Goal: Task Accomplishment & Management: Complete application form

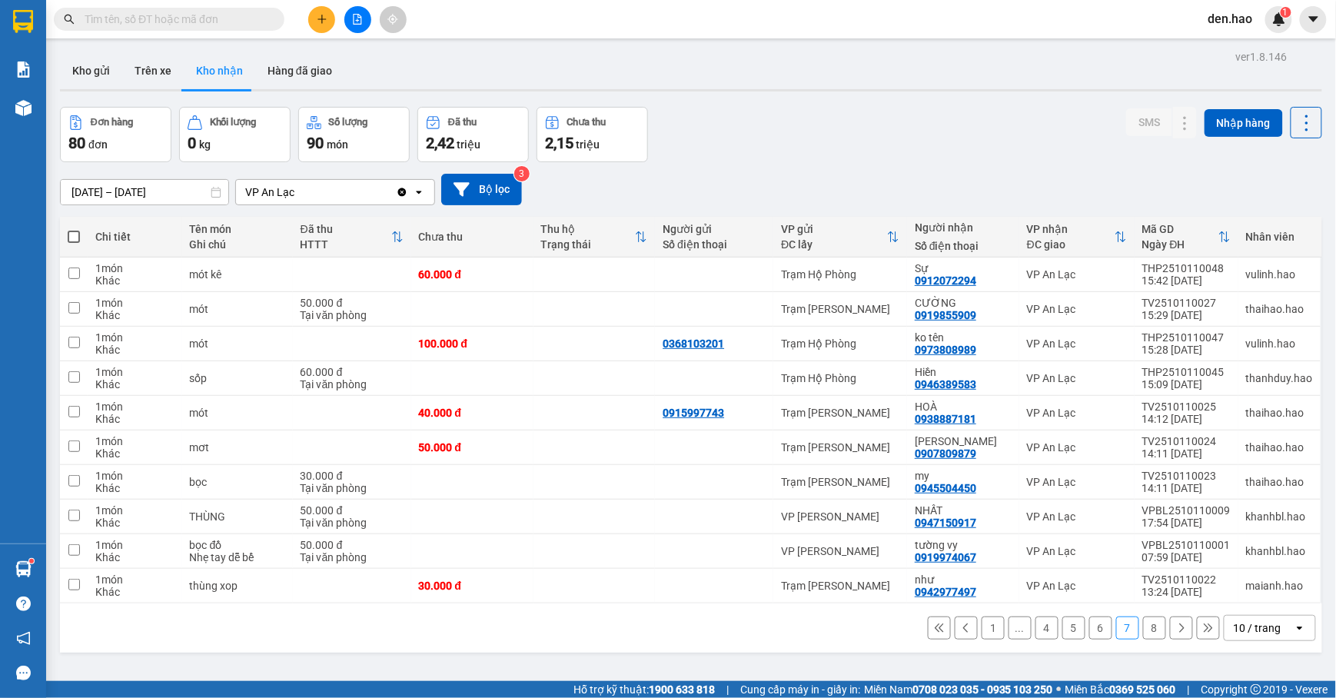
scroll to position [71, 0]
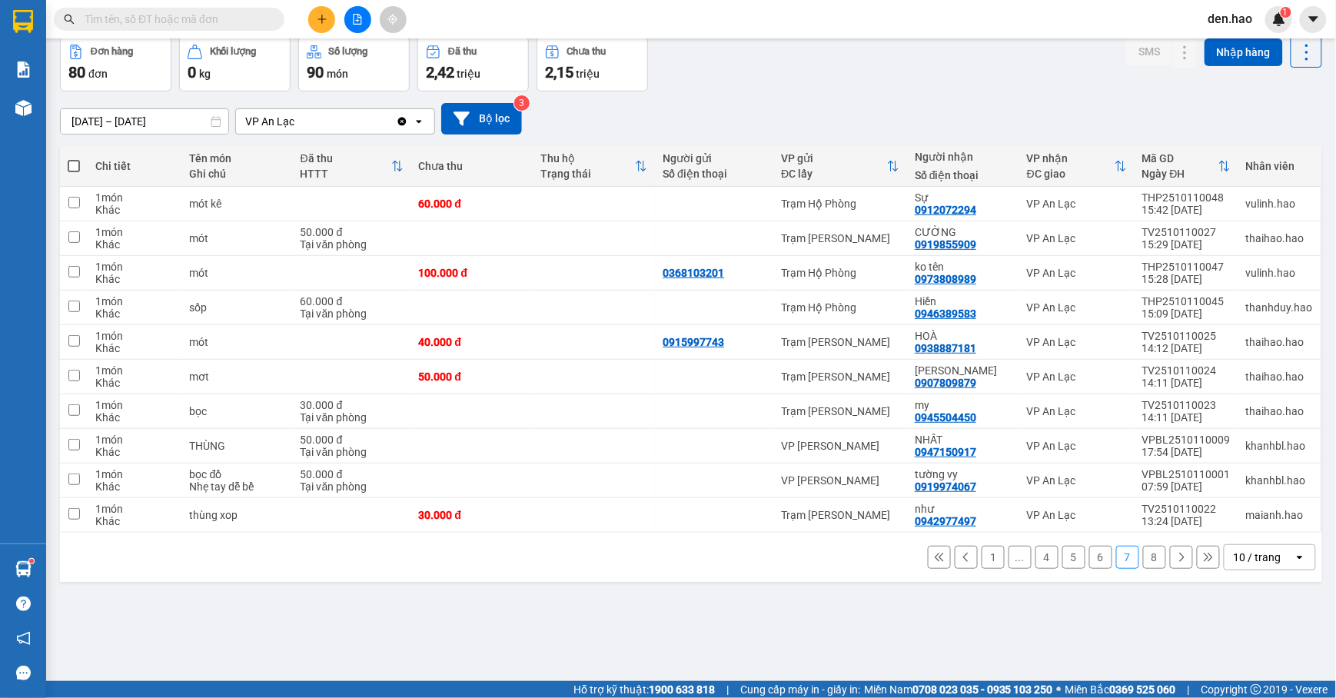
click at [1143, 564] on button "8" at bounding box center [1154, 557] width 23 height 23
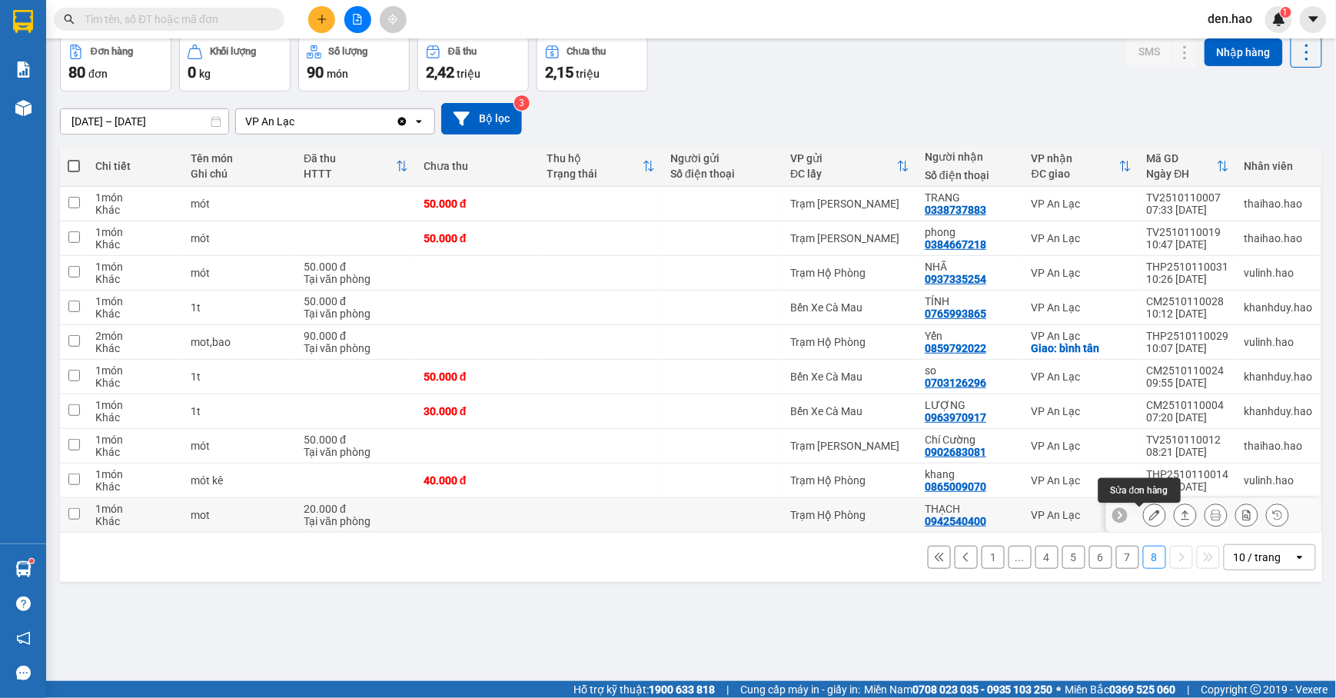
click at [1149, 520] on icon at bounding box center [1154, 515] width 11 height 11
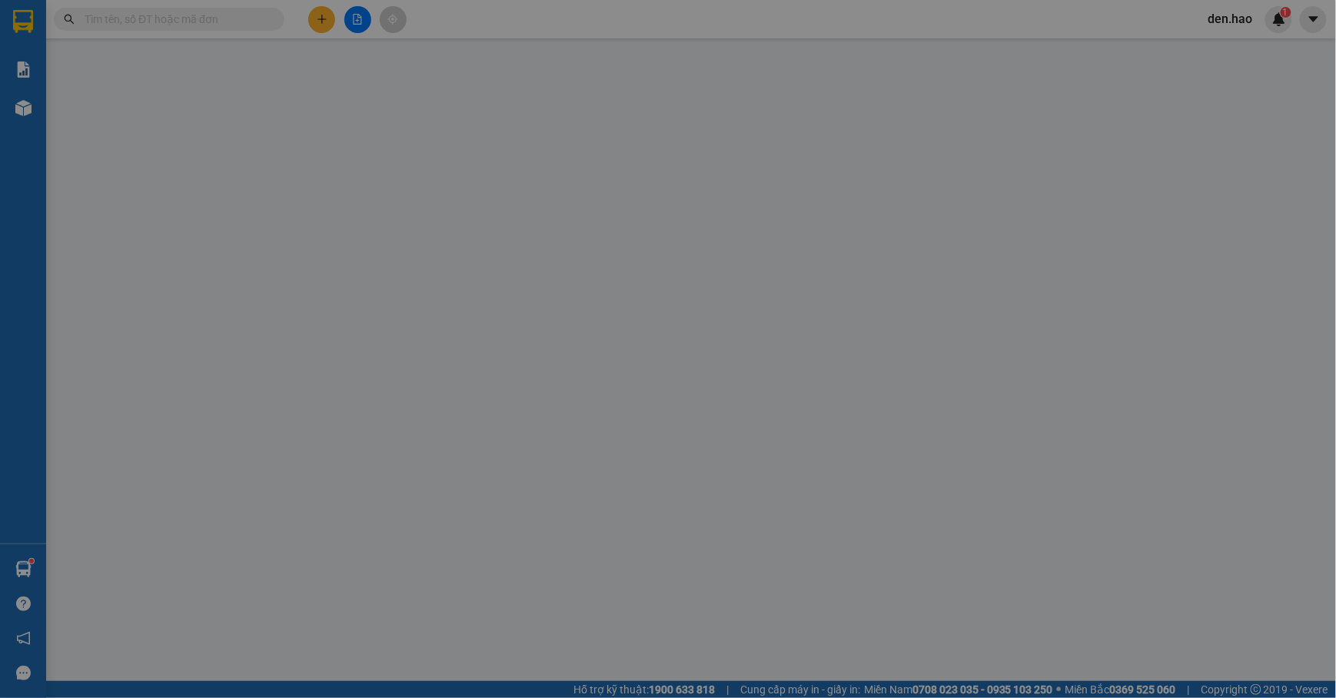
type input "0942540400"
type input "THẠCH"
type input "20.000"
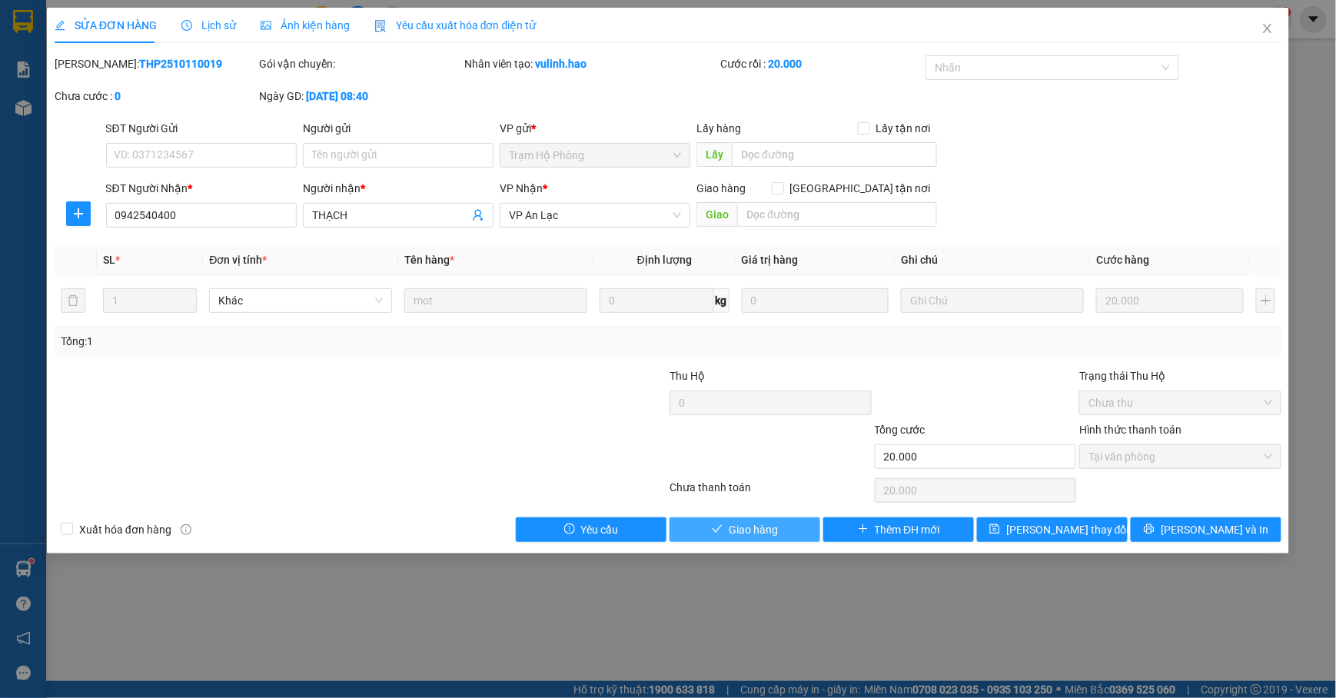
drag, startPoint x: 788, startPoint y: 534, endPoint x: 787, endPoint y: 526, distance: 7.7
click at [789, 533] on button "Giao hàng" at bounding box center [745, 529] width 151 height 25
type input "0"
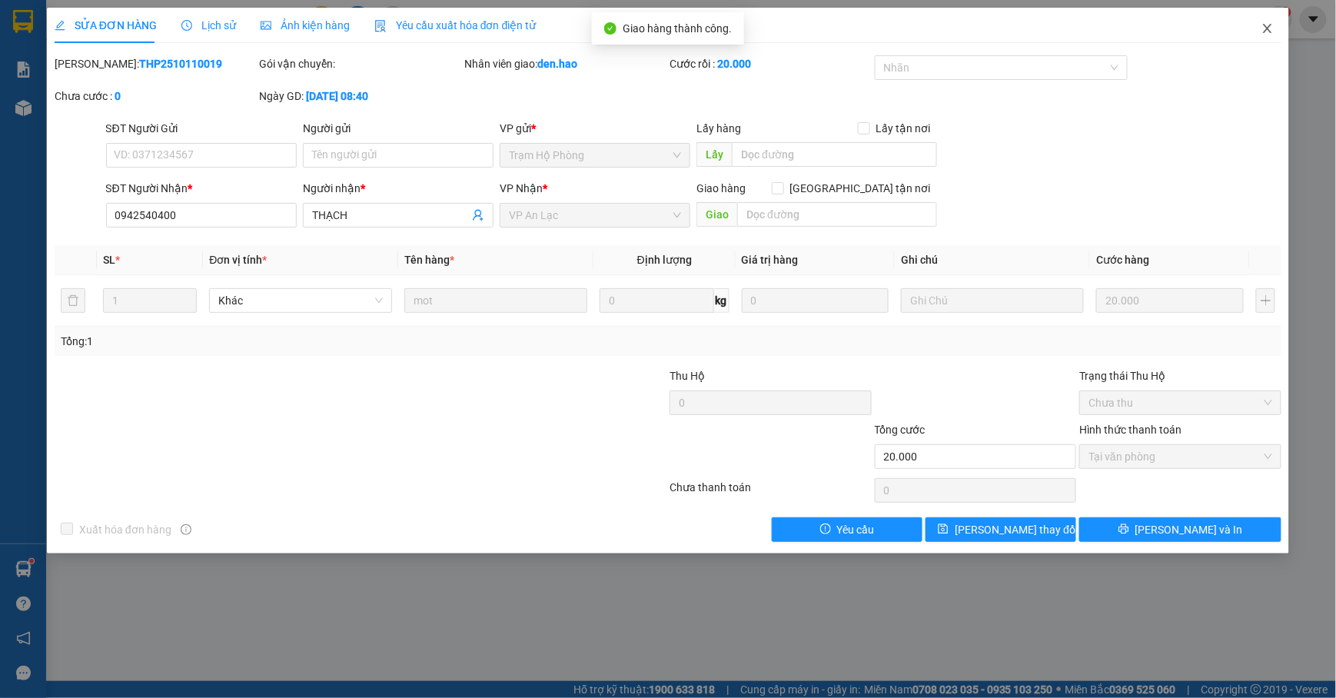
click at [1258, 31] on span "Close" at bounding box center [1267, 29] width 43 height 43
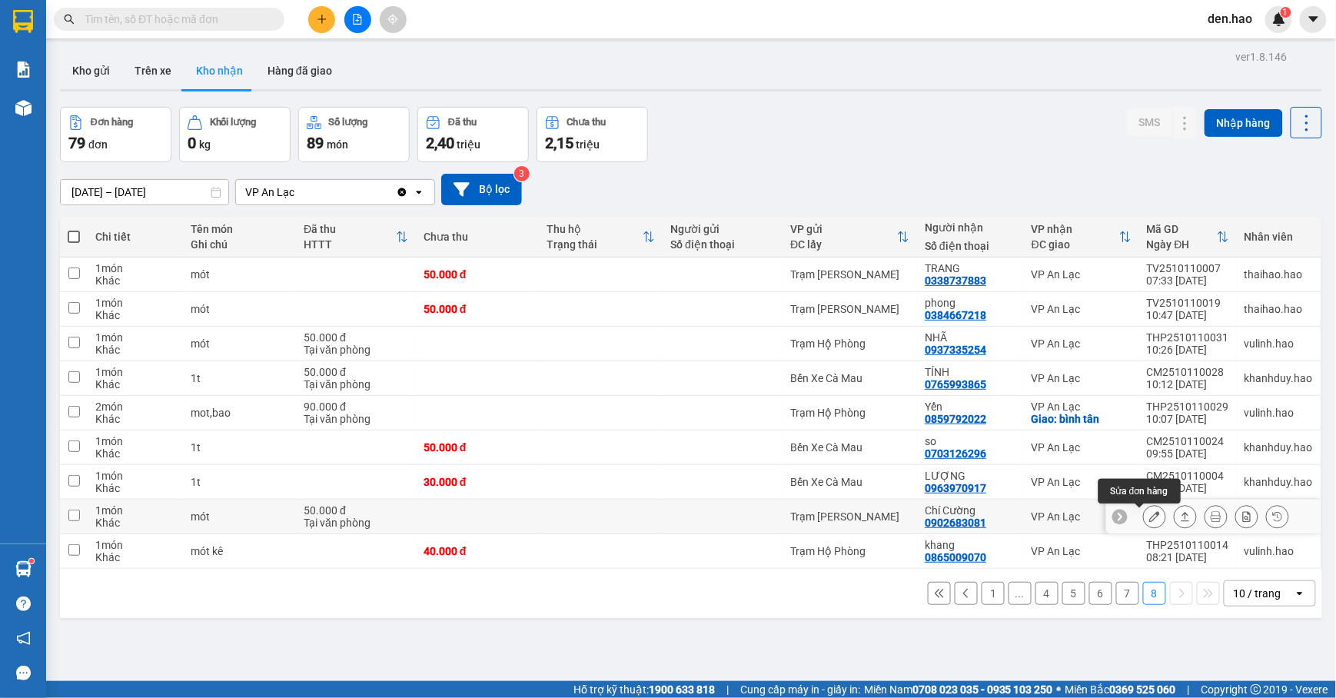
click at [1149, 520] on icon at bounding box center [1154, 516] width 11 height 11
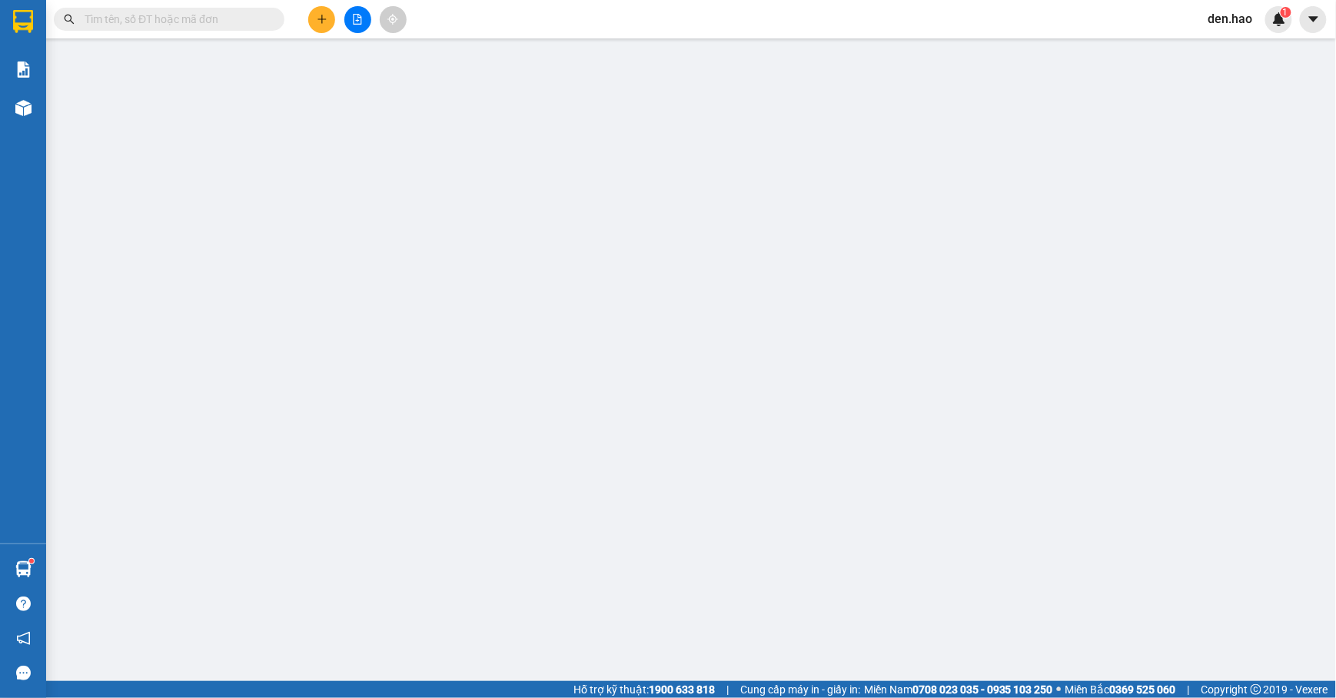
type input "0902683081"
type input "Chí Cường"
type input "50.000"
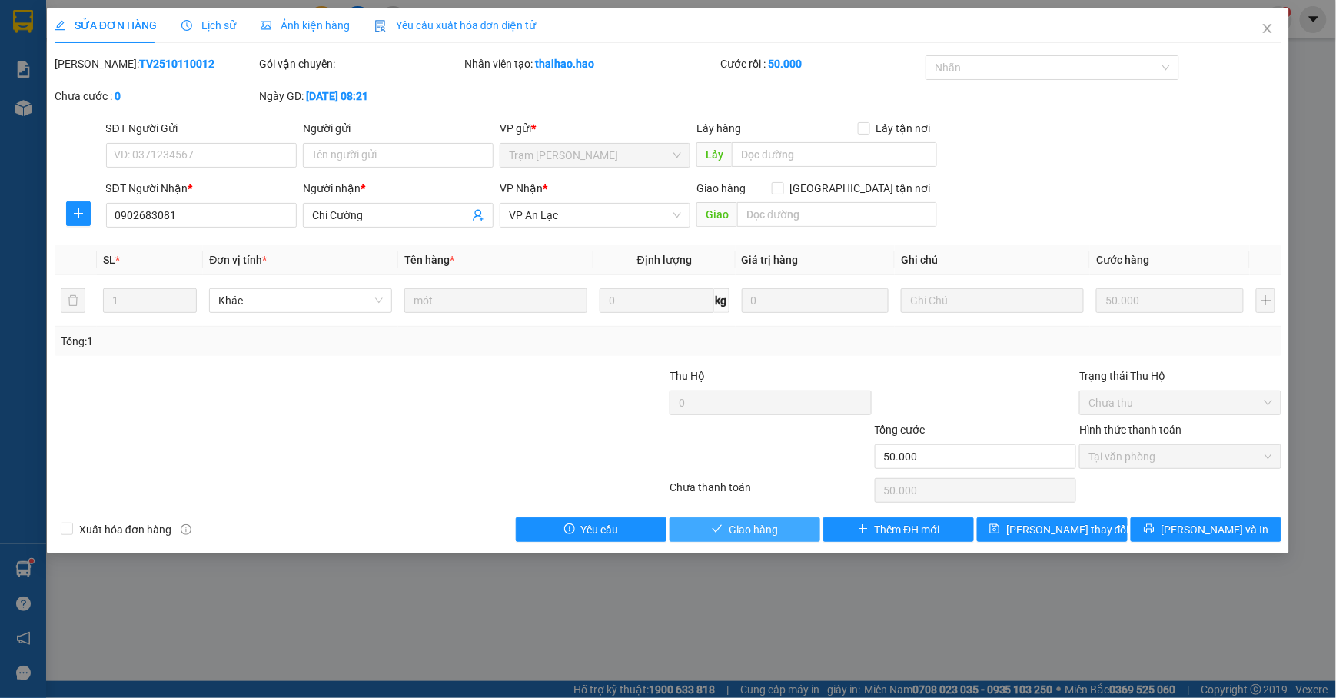
drag, startPoint x: 770, startPoint y: 532, endPoint x: 809, endPoint y: 503, distance: 48.9
click at [772, 532] on span "Giao hàng" at bounding box center [753, 529] width 49 height 17
type input "0"
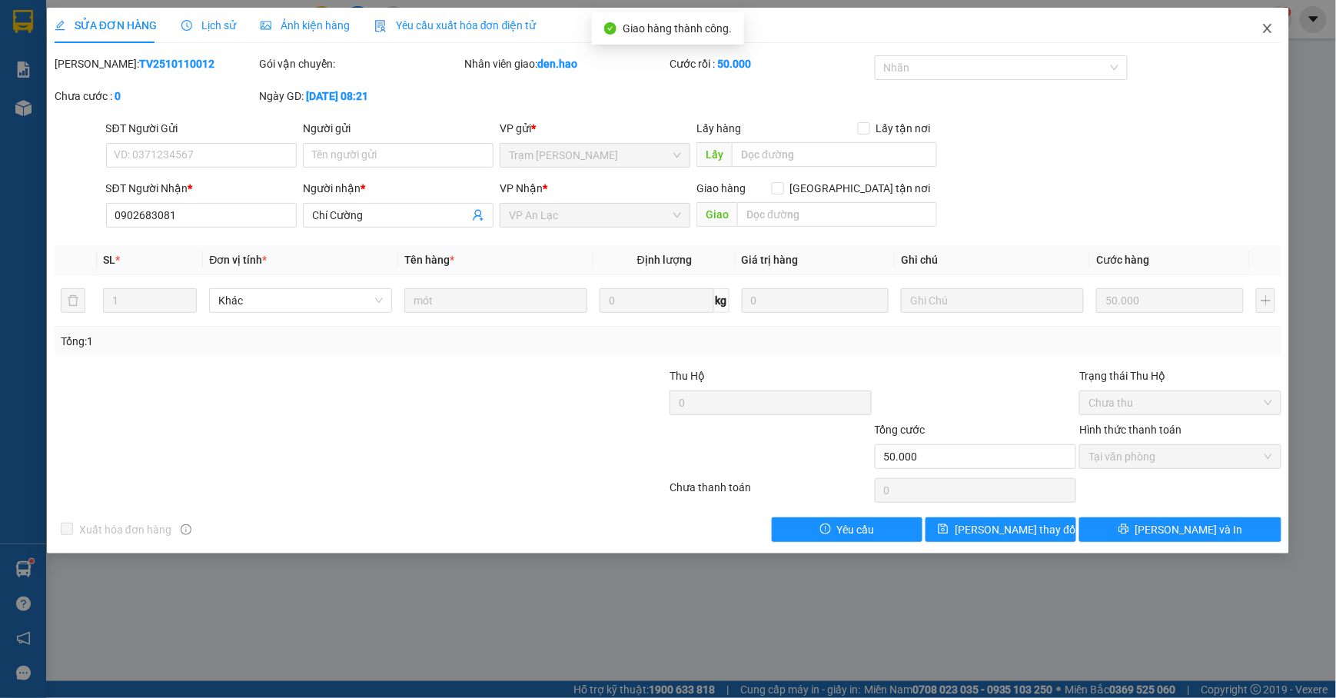
drag, startPoint x: 1270, startPoint y: 23, endPoint x: 1255, endPoint y: 23, distance: 15.4
click at [1272, 22] on span "Close" at bounding box center [1267, 29] width 43 height 43
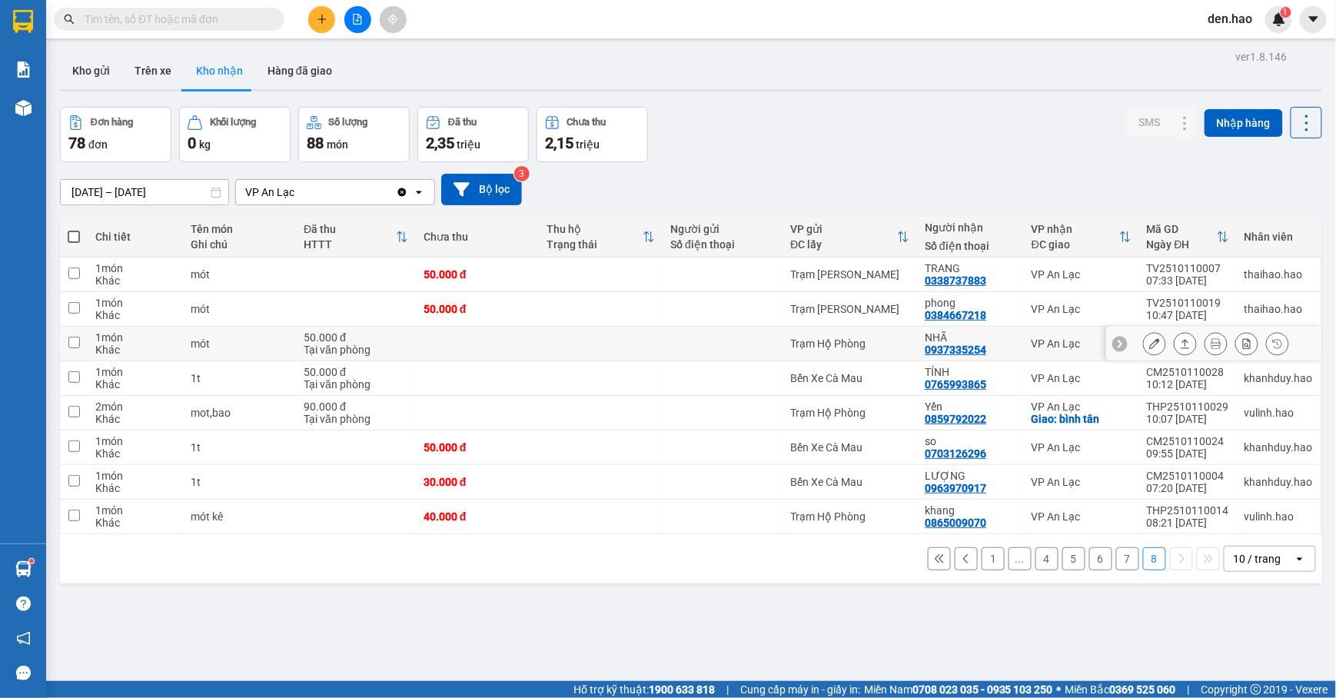
click at [1143, 341] on div at bounding box center [1154, 343] width 23 height 23
click at [1149, 342] on icon at bounding box center [1154, 343] width 11 height 11
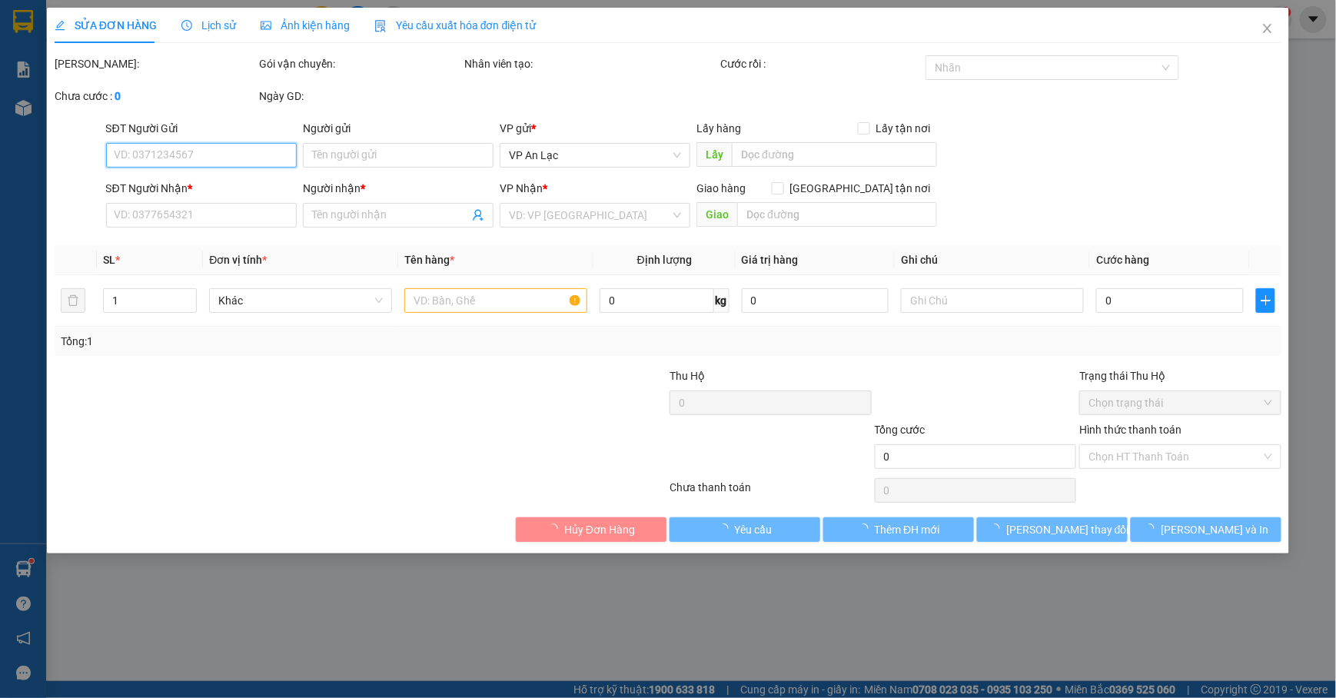
type input "0937335254"
type input "NHÃ"
type input "50.000"
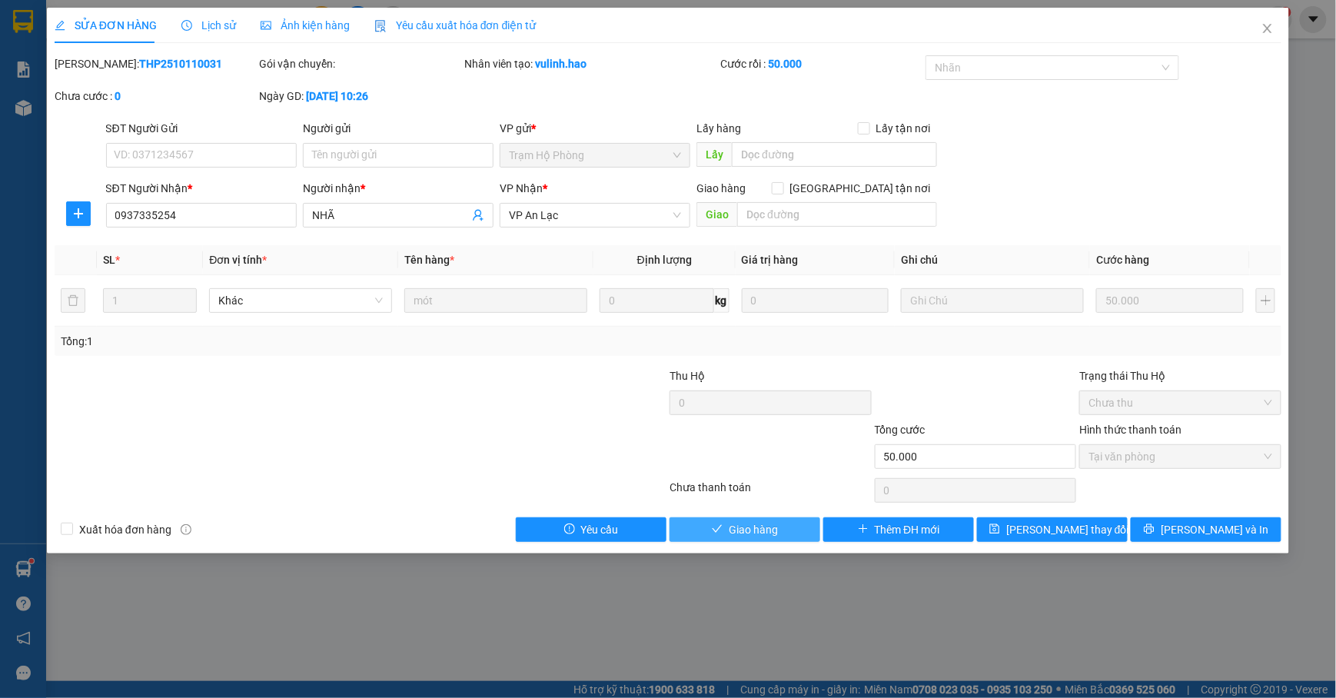
click at [769, 533] on span "Giao hàng" at bounding box center [753, 529] width 49 height 17
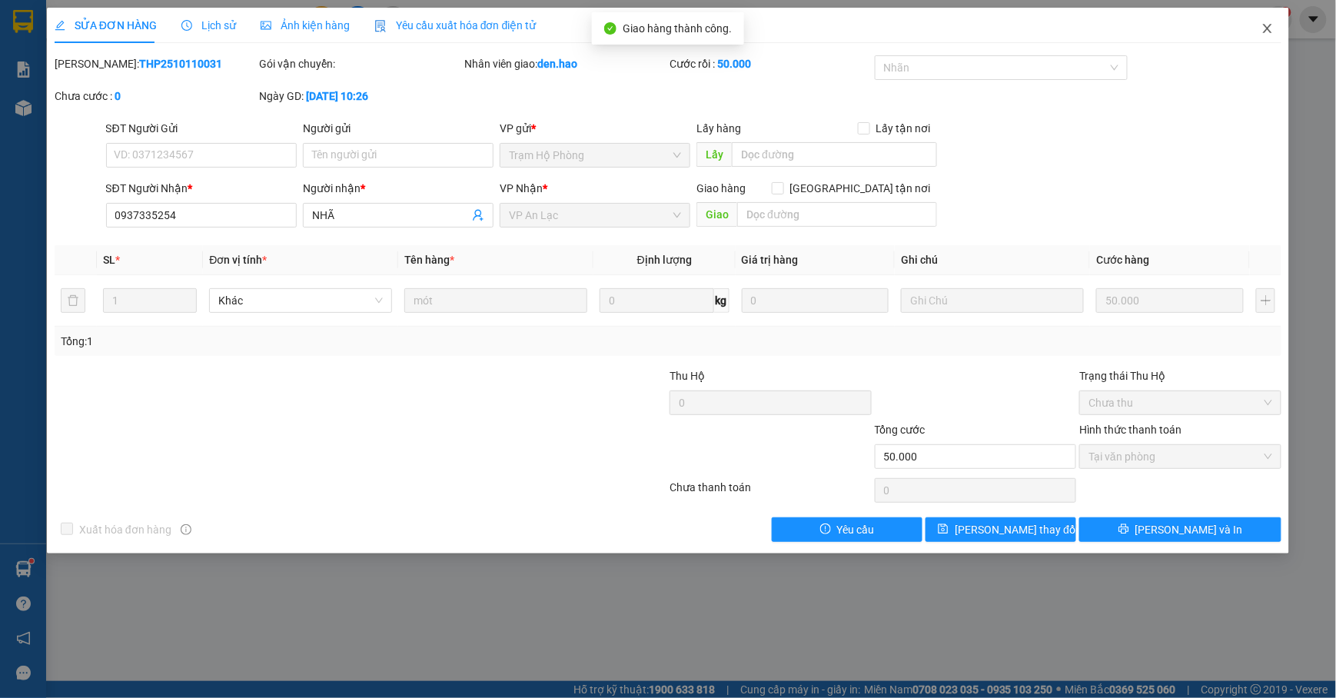
click at [1262, 35] on span "Close" at bounding box center [1267, 29] width 43 height 43
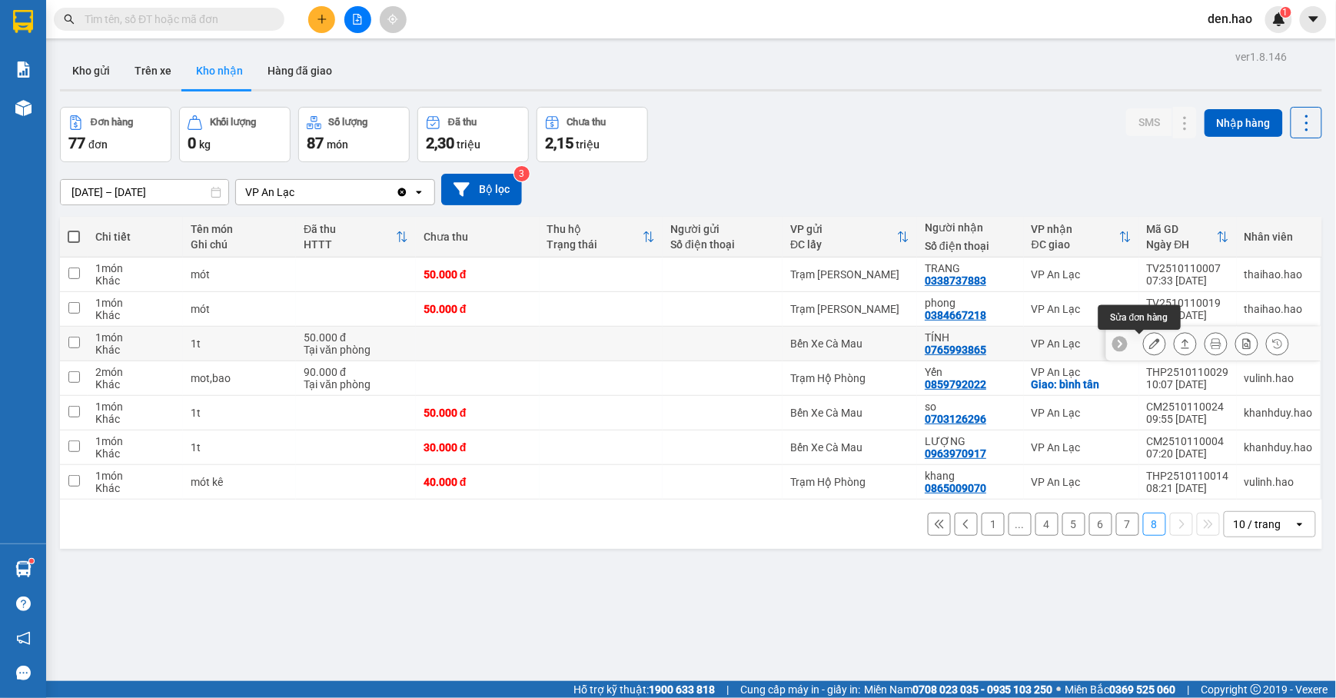
click at [1144, 340] on button at bounding box center [1155, 344] width 22 height 27
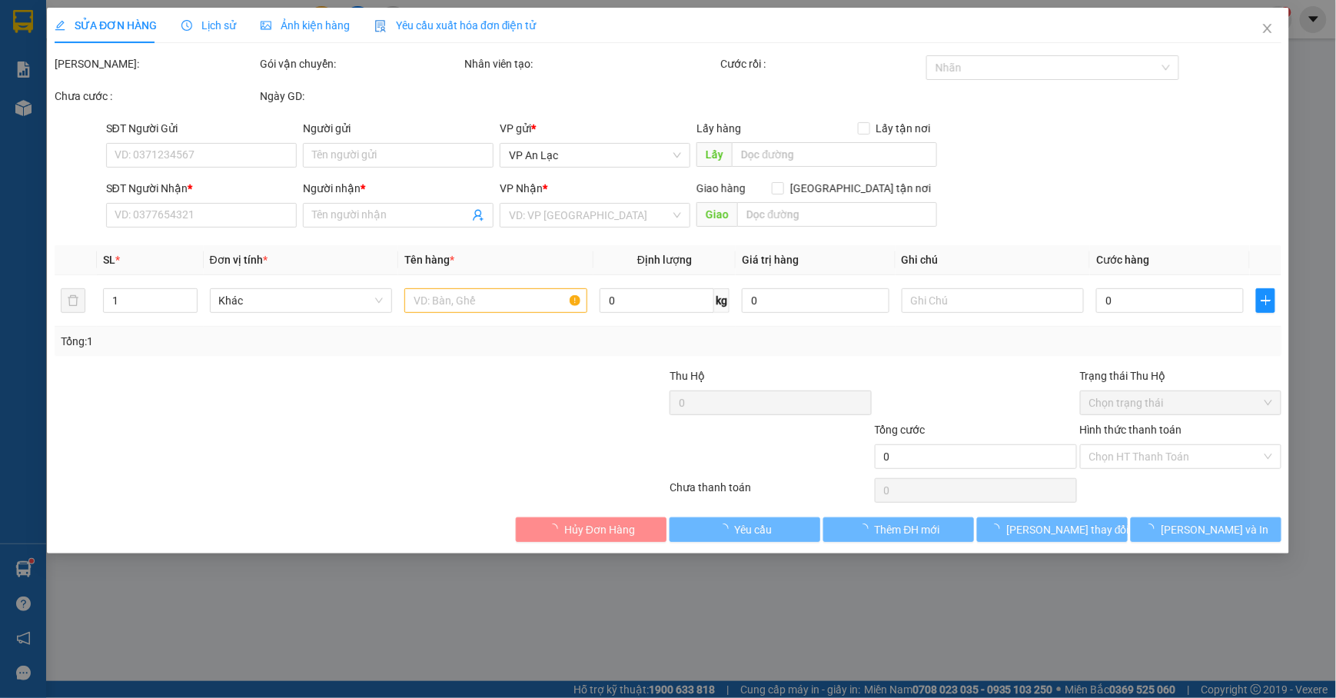
type input "0765993865"
type input "TÍNH"
type input "50.000"
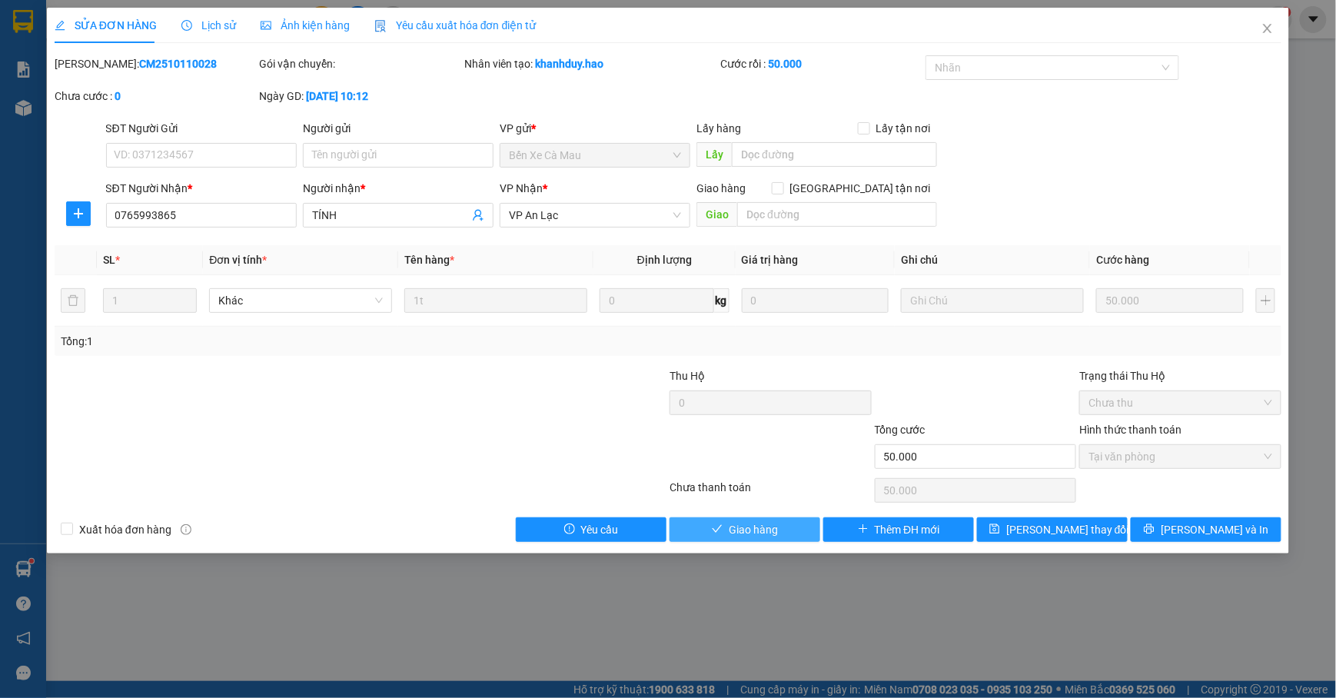
click at [755, 530] on span "Giao hàng" at bounding box center [753, 529] width 49 height 17
type input "0"
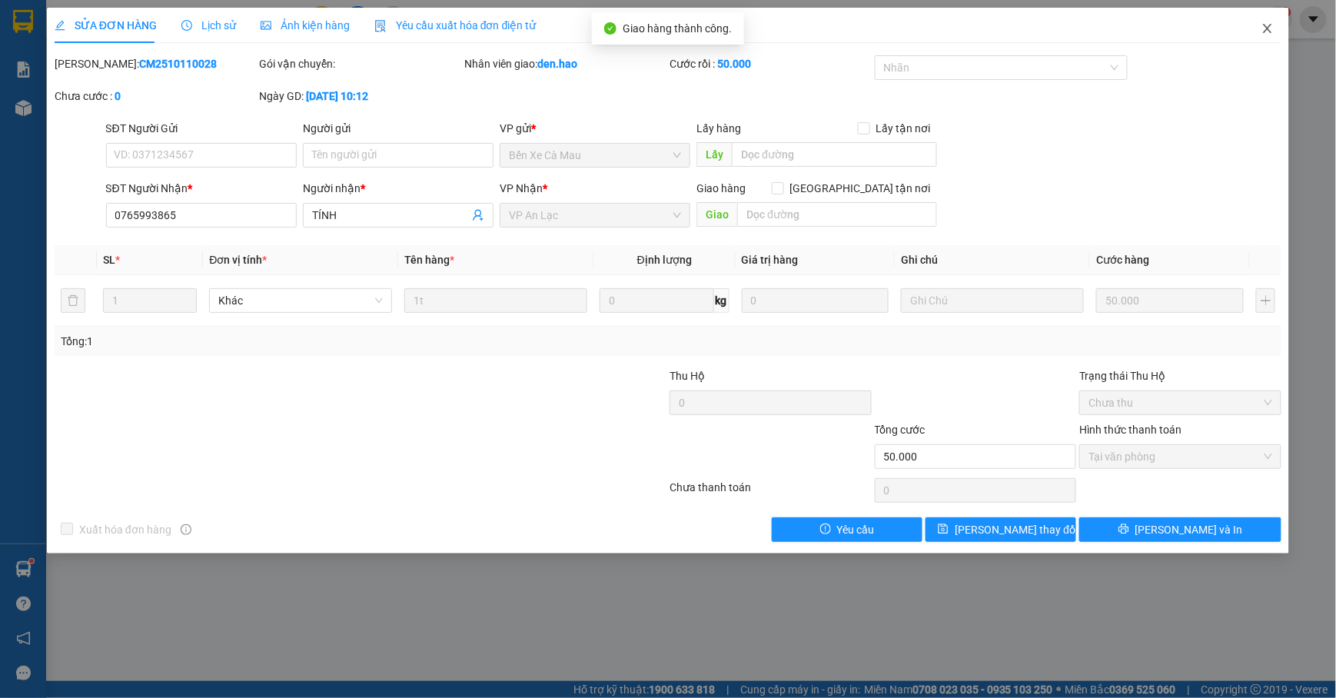
click at [1267, 31] on icon "close" at bounding box center [1267, 28] width 8 height 9
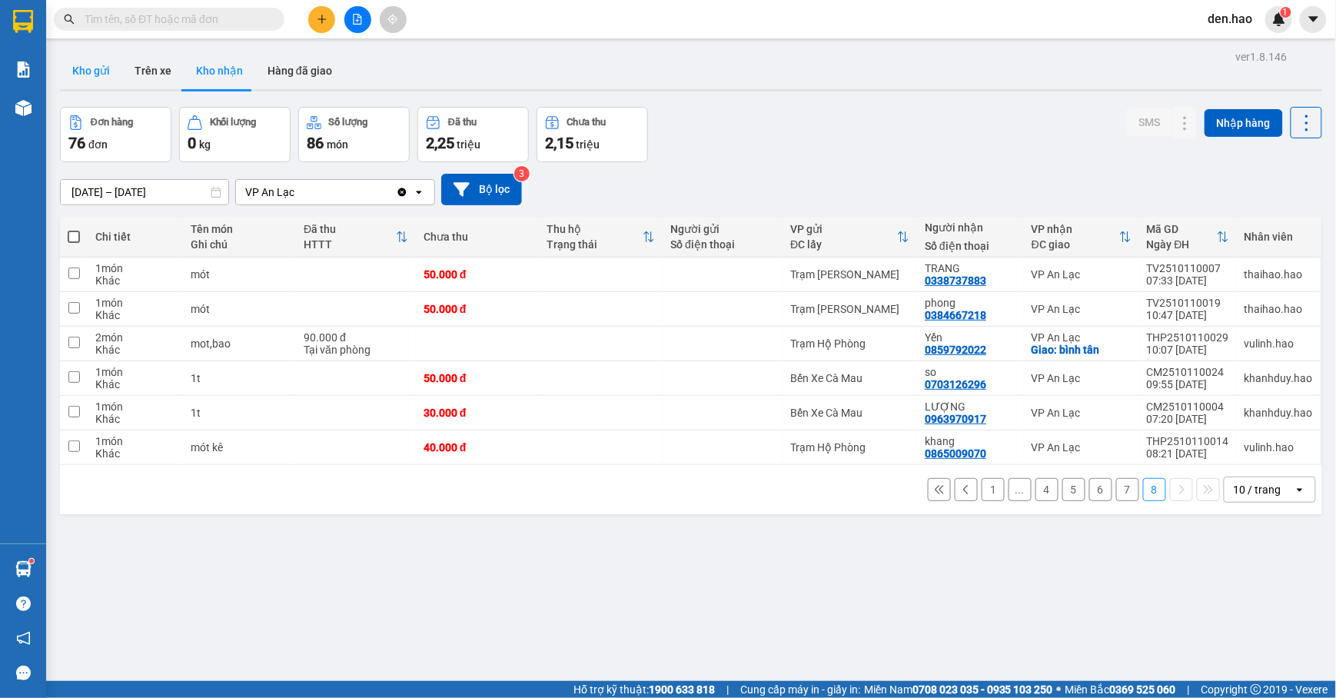
click at [101, 53] on button "Kho gửi" at bounding box center [91, 70] width 62 height 37
